Goal: Information Seeking & Learning: Learn about a topic

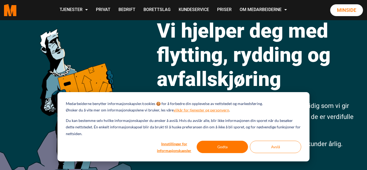
scroll to position [46, 0]
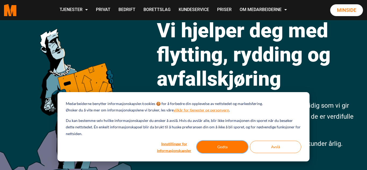
click at [228, 146] on button "Godta" at bounding box center [222, 147] width 51 height 12
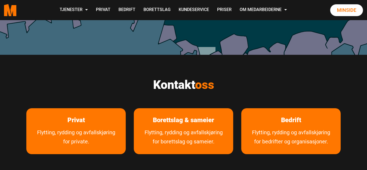
scroll to position [207, 0]
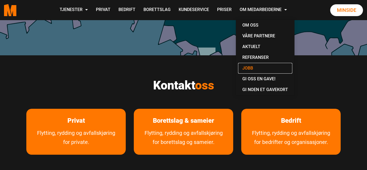
click at [250, 68] on link "Jobb" at bounding box center [265, 68] width 54 height 11
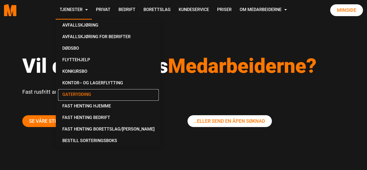
click at [76, 93] on link "Gaterydding" at bounding box center [108, 95] width 101 height 12
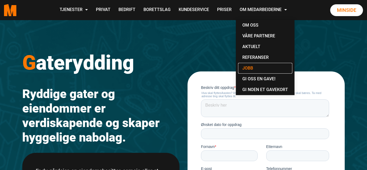
click at [253, 63] on link "Jobb" at bounding box center [265, 68] width 54 height 11
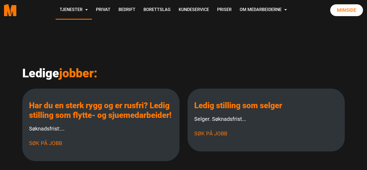
scroll to position [173, 0]
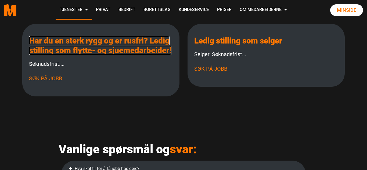
click at [87, 55] on link "Har du en sterk rygg og er rusfri? Ledig stilling som flytte- og sjuemedarbeide…" at bounding box center [100, 45] width 143 height 19
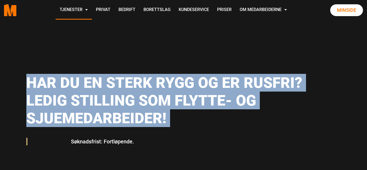
click at [94, 119] on h1 "Har du en sterk rygg og er rusfri? Ledig stilling som flytte- og sjuemedarbeide…" at bounding box center [181, 100] width 311 height 53
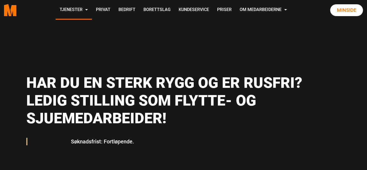
click at [94, 119] on h1 "Har du en sterk rygg og er rusfri? Ledig stilling som flytte- og sjuemedarbeide…" at bounding box center [181, 100] width 311 height 53
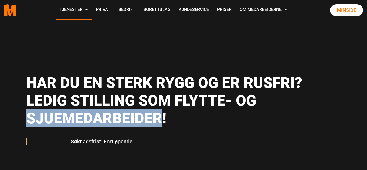
click at [94, 119] on h1 "Har du en sterk rygg og er rusfri? Ledig stilling som flytte- og sjuemedarbeide…" at bounding box center [181, 100] width 311 height 53
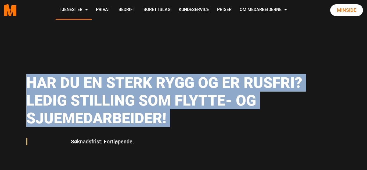
scroll to position [72, 0]
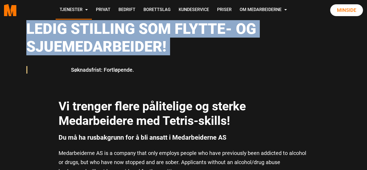
click at [161, 128] on strong "Vi trenger flere pålitelige og sterke Medarbeidere med Tetris-skills!" at bounding box center [153, 113] width 188 height 29
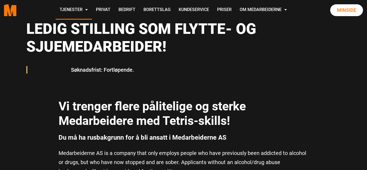
click at [161, 128] on strong "Vi trenger flere pålitelige og sterke Medarbeidere med Tetris-skills!" at bounding box center [153, 113] width 188 height 29
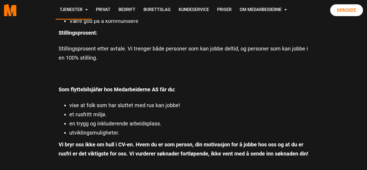
scroll to position [462, 0]
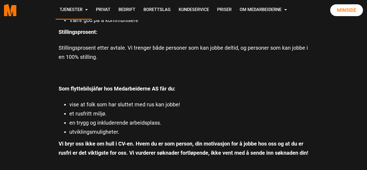
click at [105, 112] on li "et rusfritt miljø." at bounding box center [188, 113] width 239 height 9
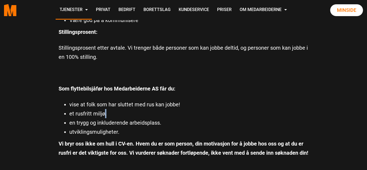
click at [105, 112] on li "et rusfritt miljø." at bounding box center [188, 113] width 239 height 9
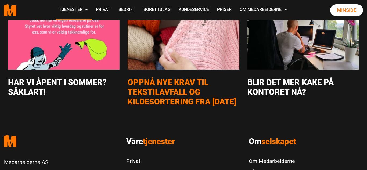
scroll to position [0, 0]
